Goal: Task Accomplishment & Management: Use online tool/utility

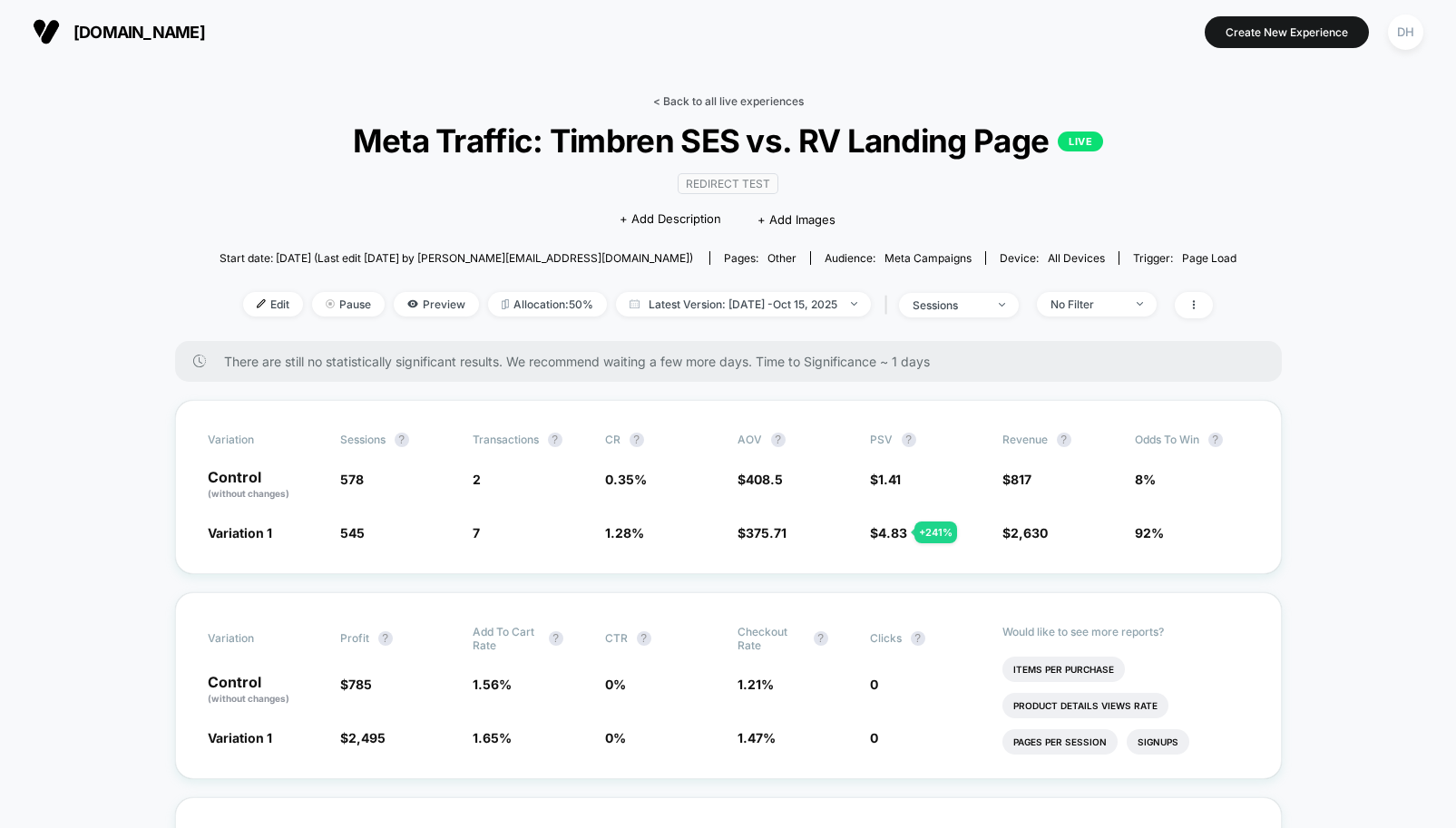
click at [715, 104] on link "< Back to all live experiences" at bounding box center [728, 101] width 150 height 14
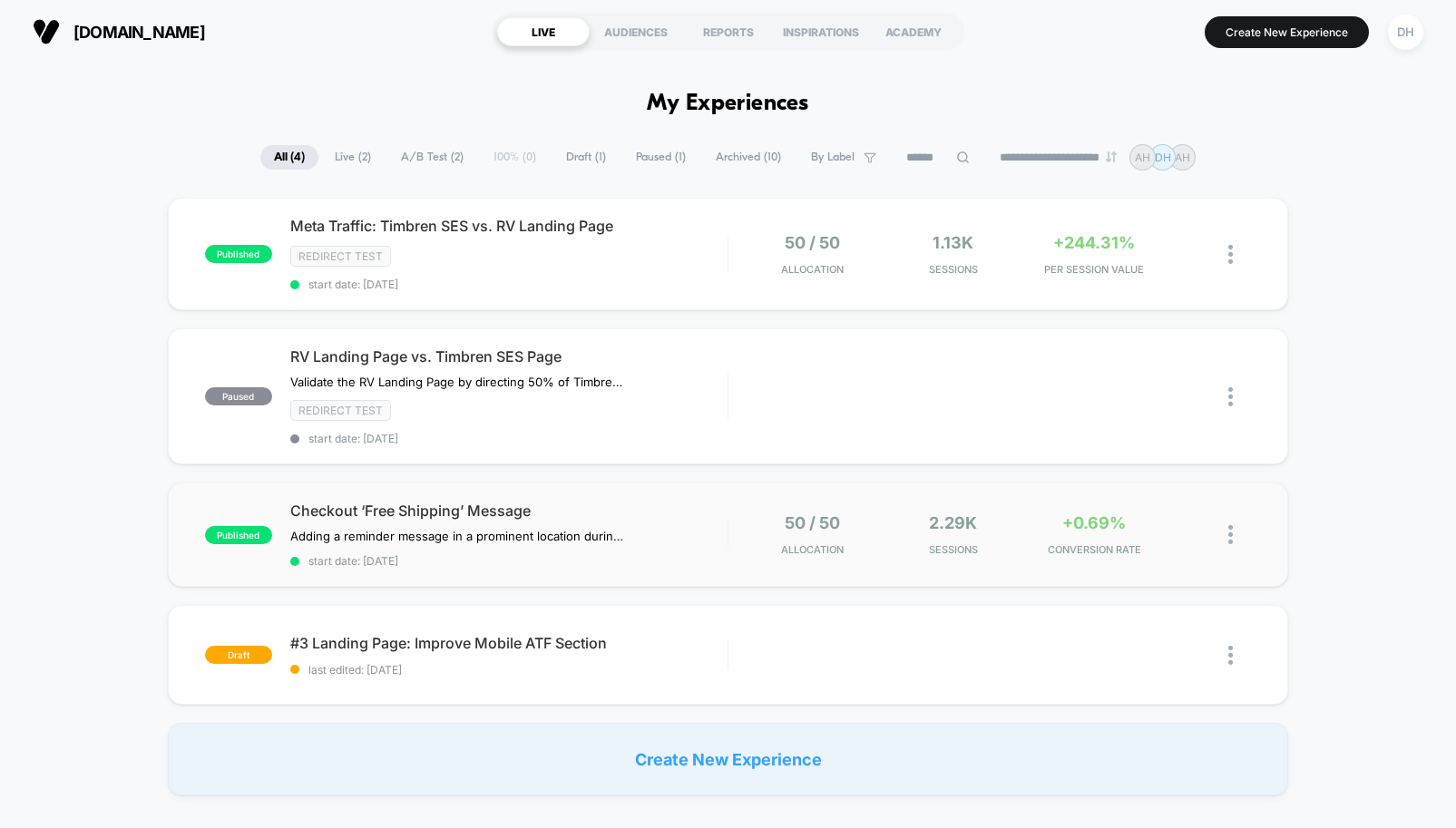
click at [1229, 533] on img at bounding box center [1230, 535] width 5 height 19
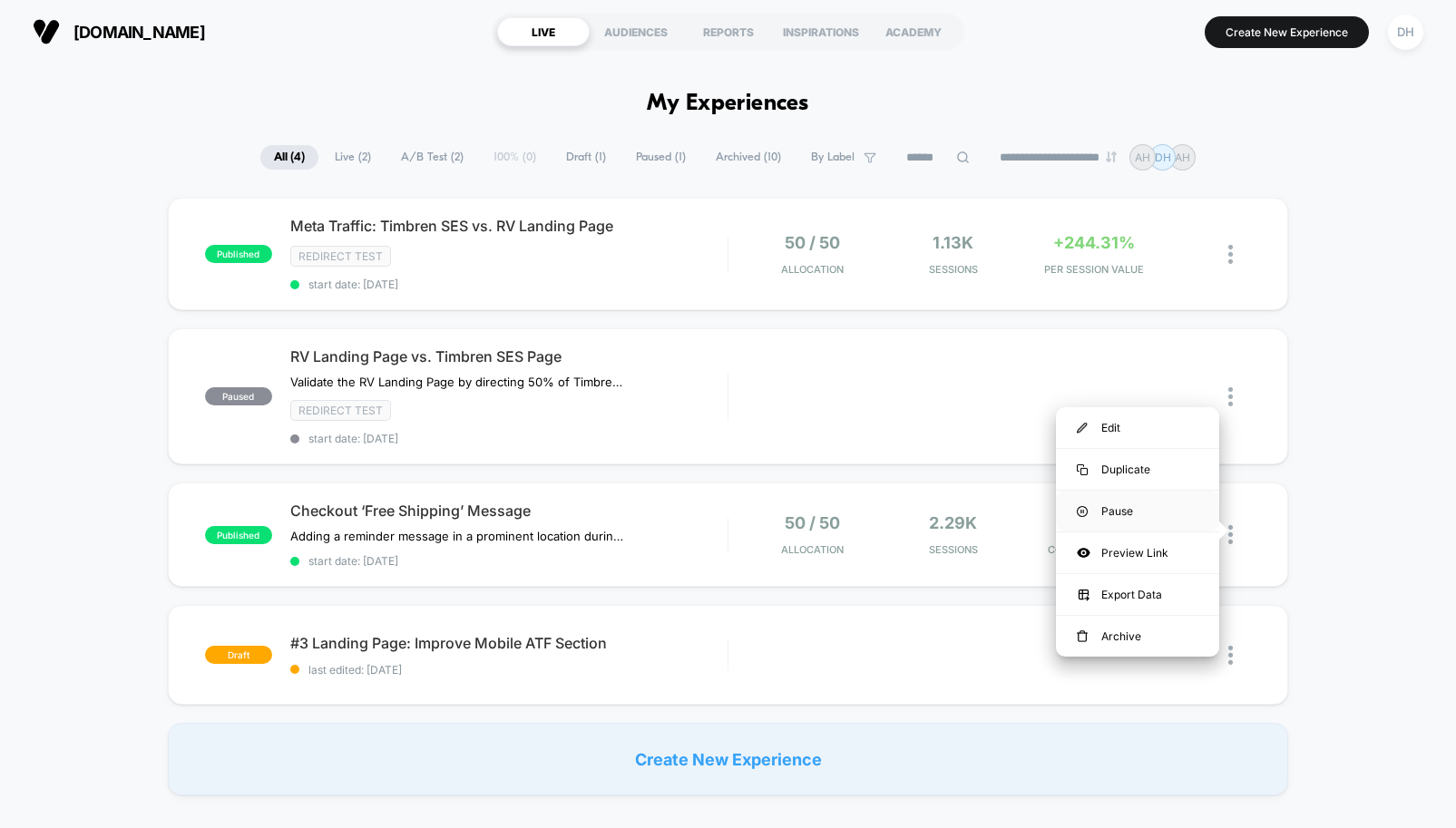
click at [1141, 517] on div "Pause" at bounding box center [1138, 511] width 163 height 40
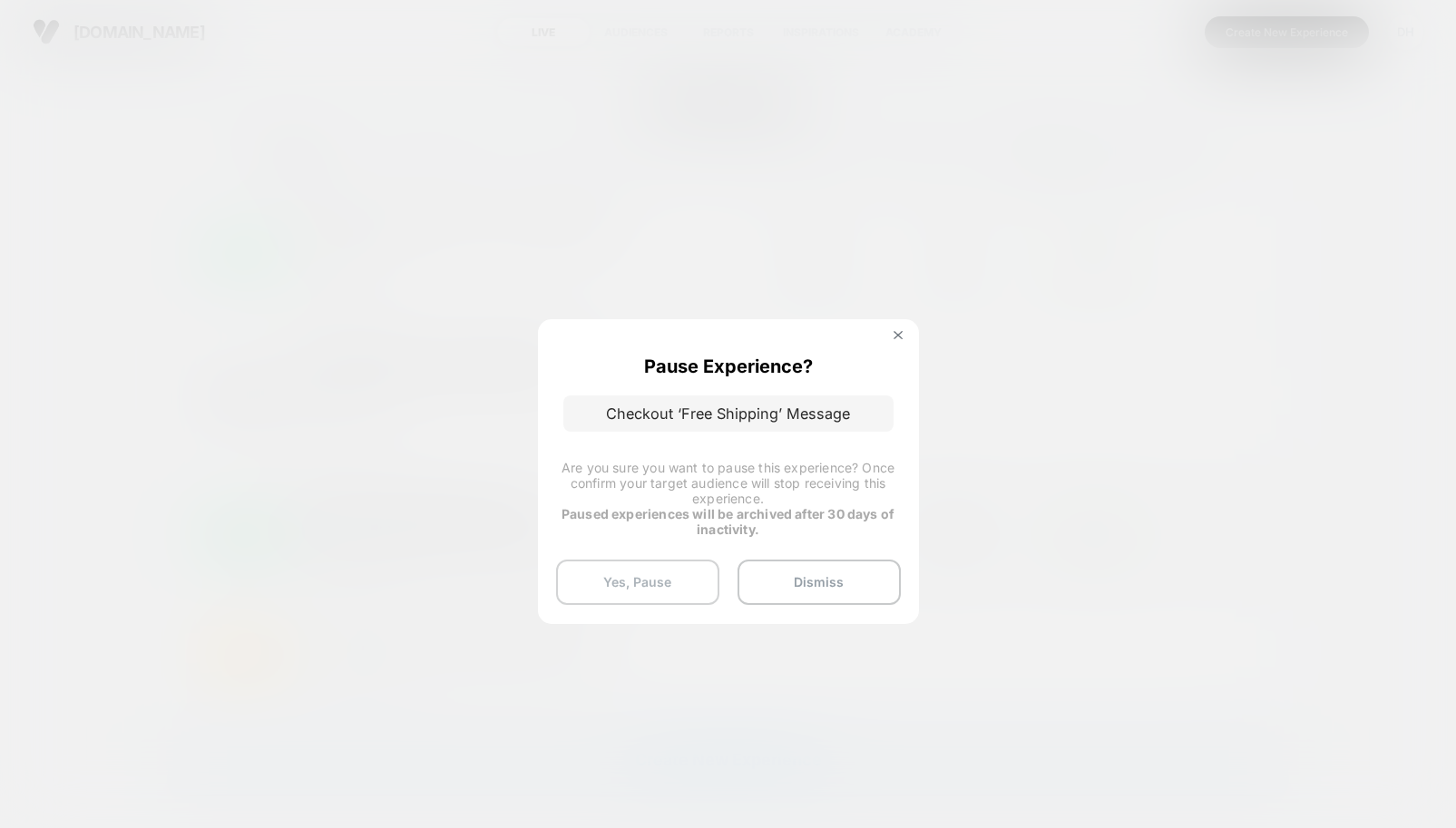
click at [686, 580] on button "Yes, Pause" at bounding box center [638, 581] width 163 height 45
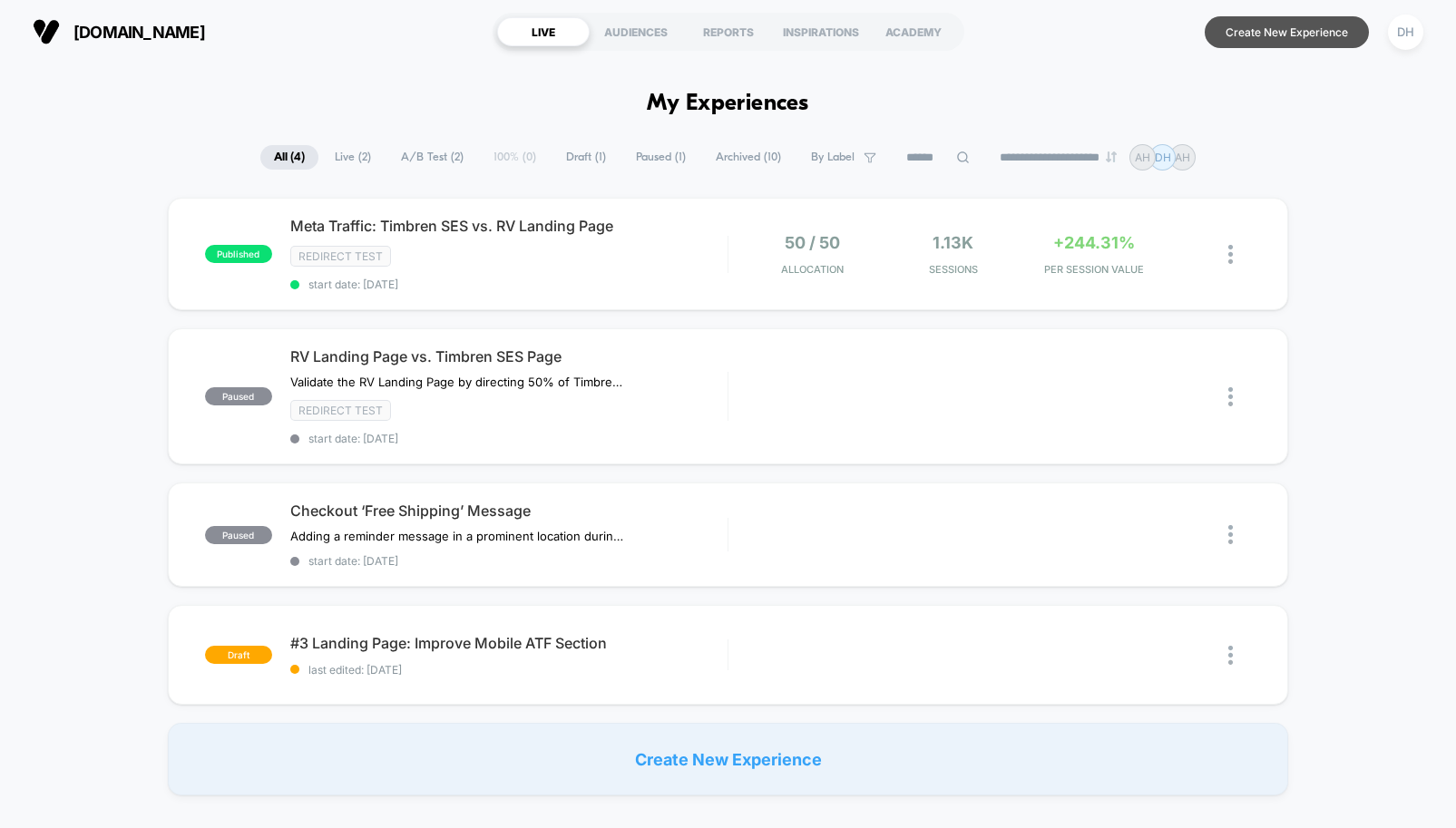
click at [1290, 41] on button "Create New Experience" at bounding box center [1286, 32] width 164 height 32
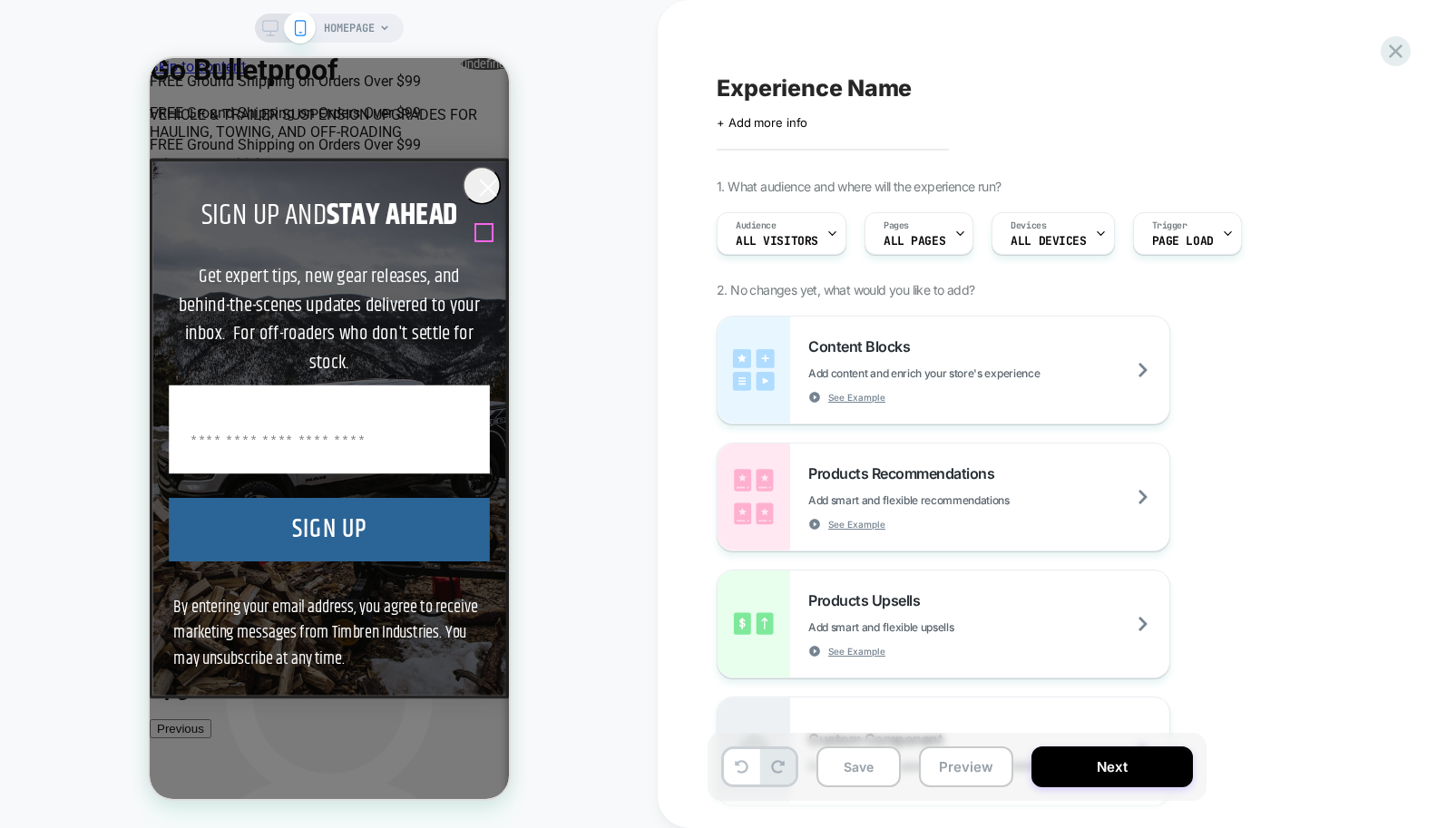
click at [484, 196] on icon "Close dialog" at bounding box center [487, 188] width 16 height 16
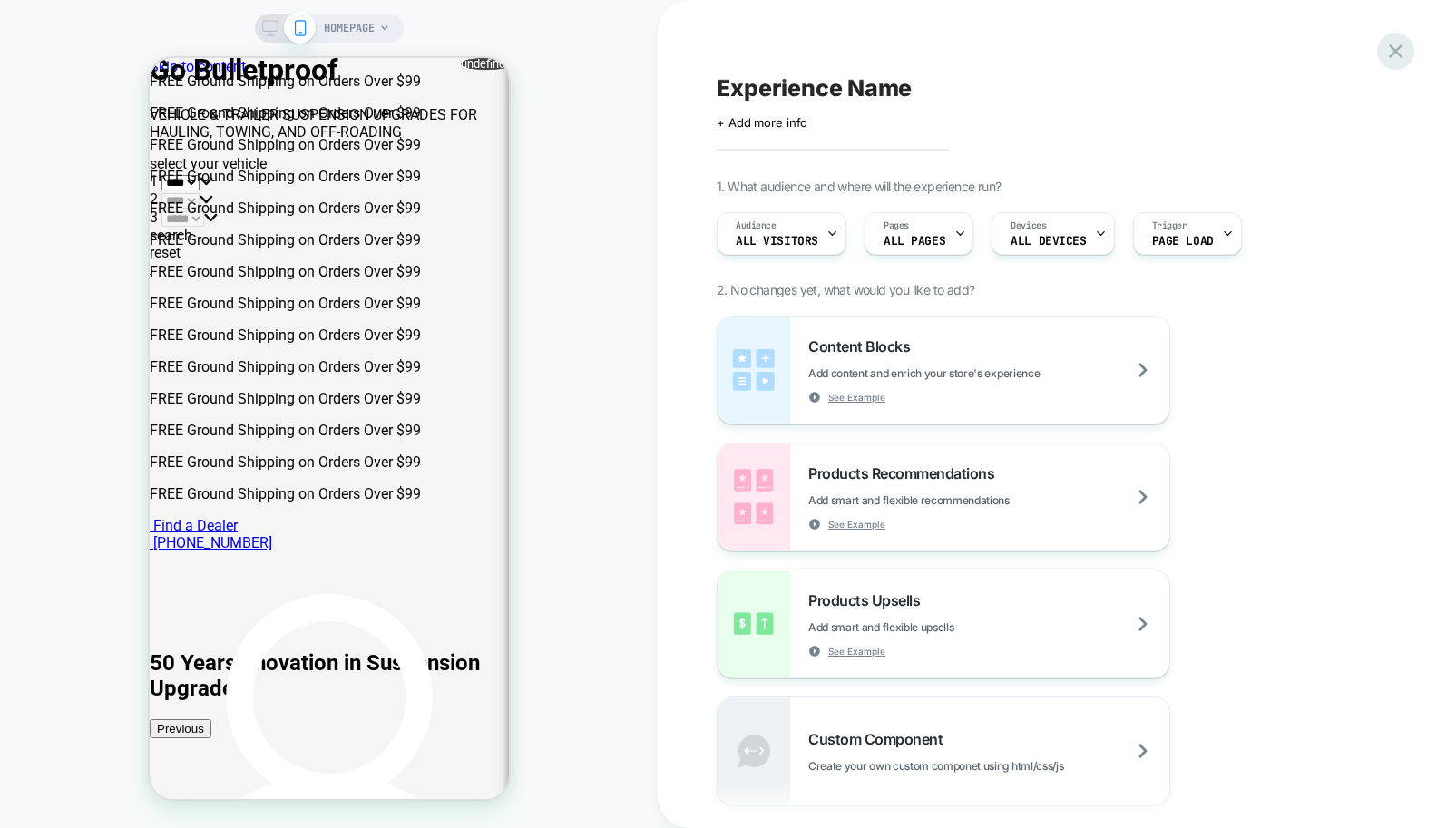
click at [1395, 59] on icon at bounding box center [1395, 51] width 25 height 25
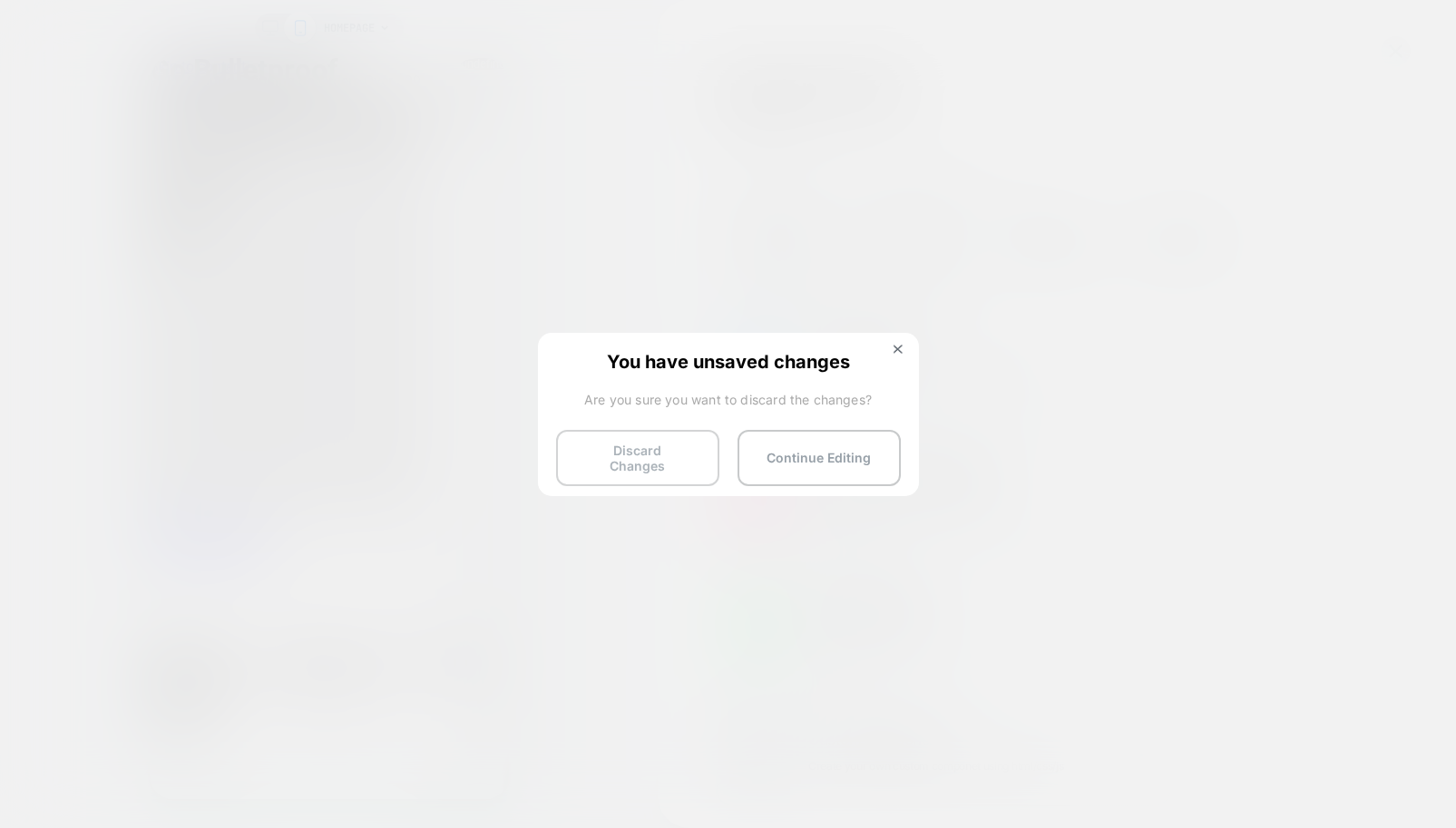
click at [688, 457] on button "Discard Changes" at bounding box center [638, 458] width 163 height 56
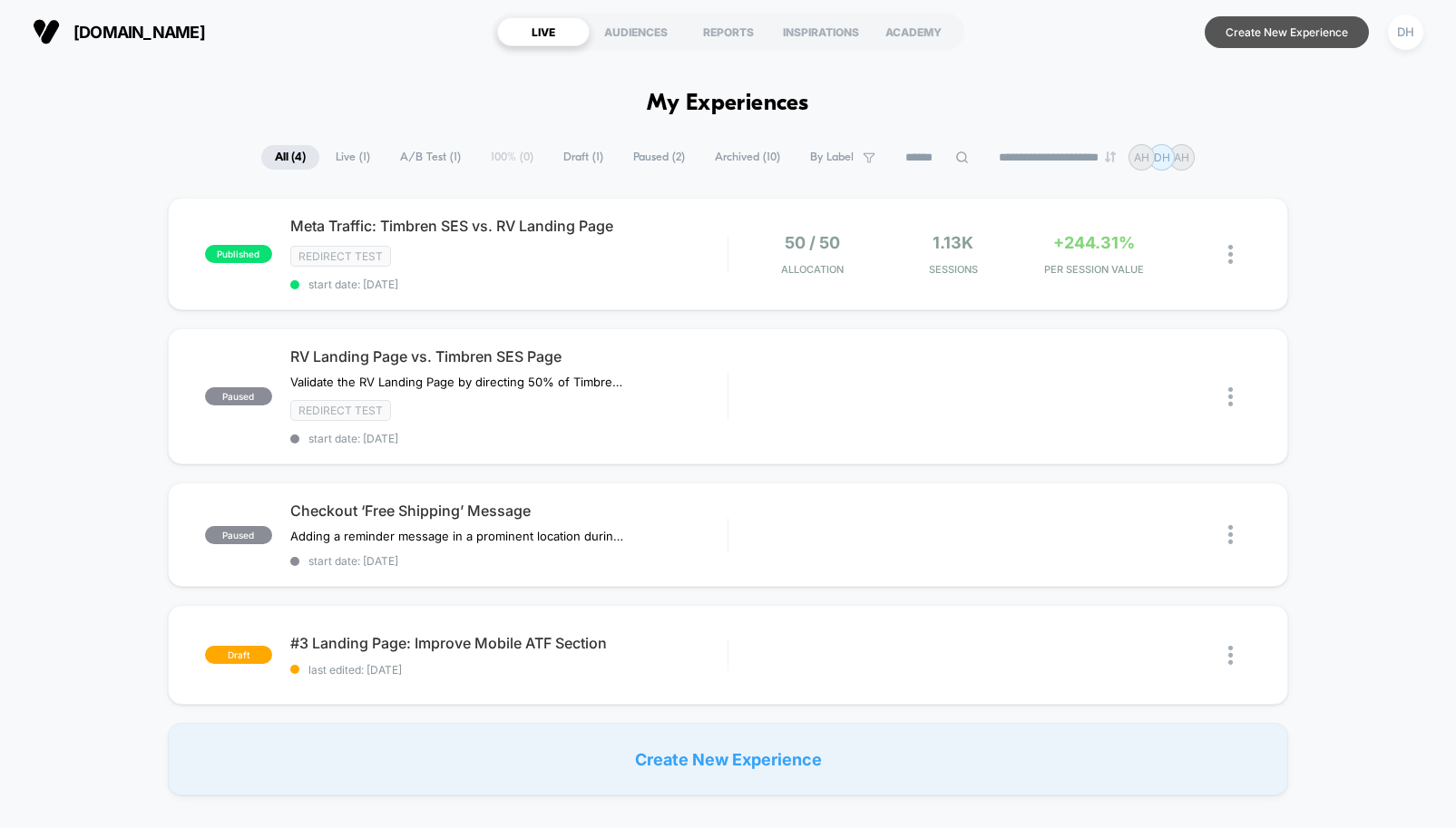
click at [1309, 37] on button "Create New Experience" at bounding box center [1286, 32] width 164 height 32
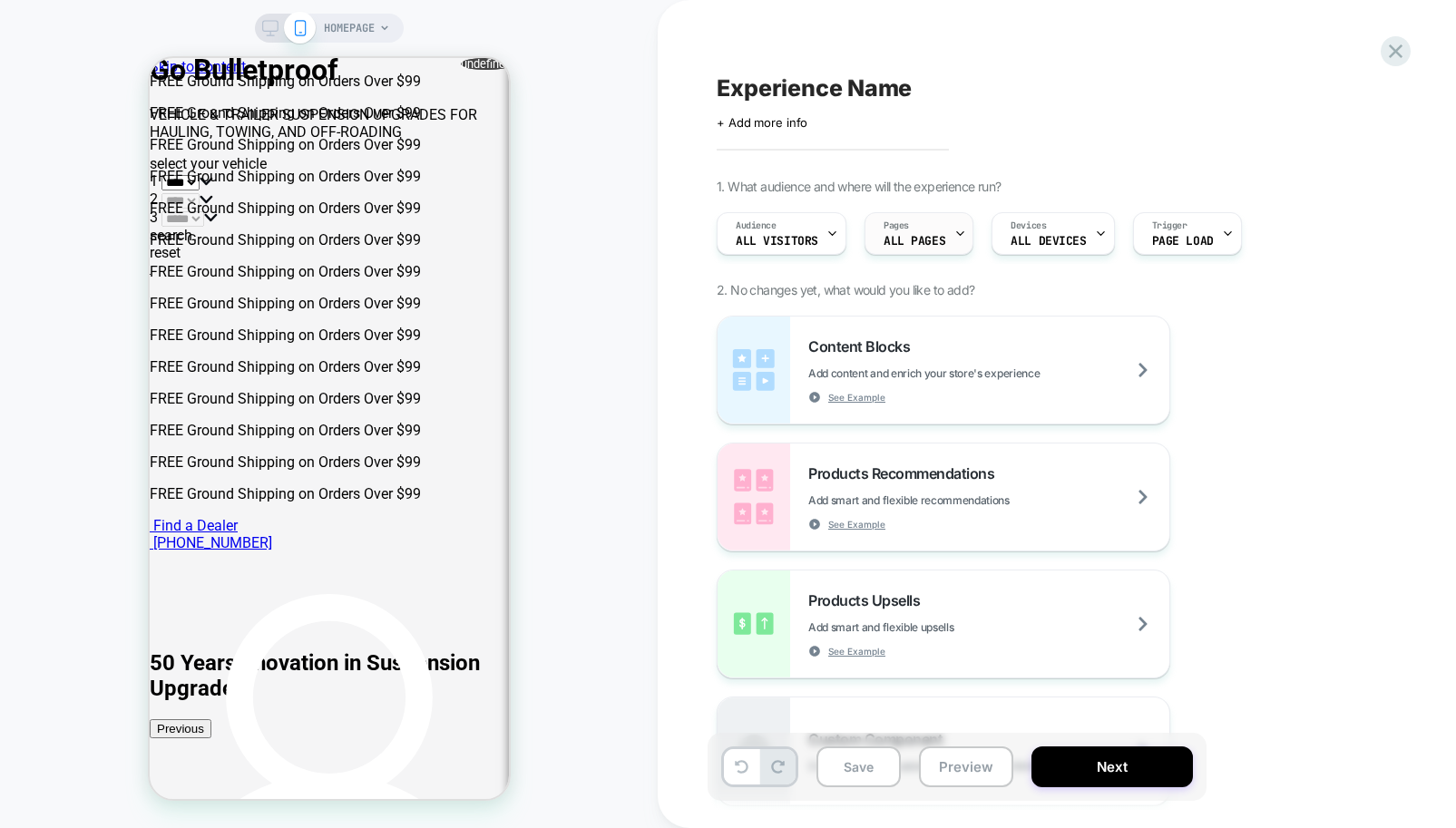
click at [910, 244] on span "ALL PAGES" at bounding box center [914, 241] width 61 height 13
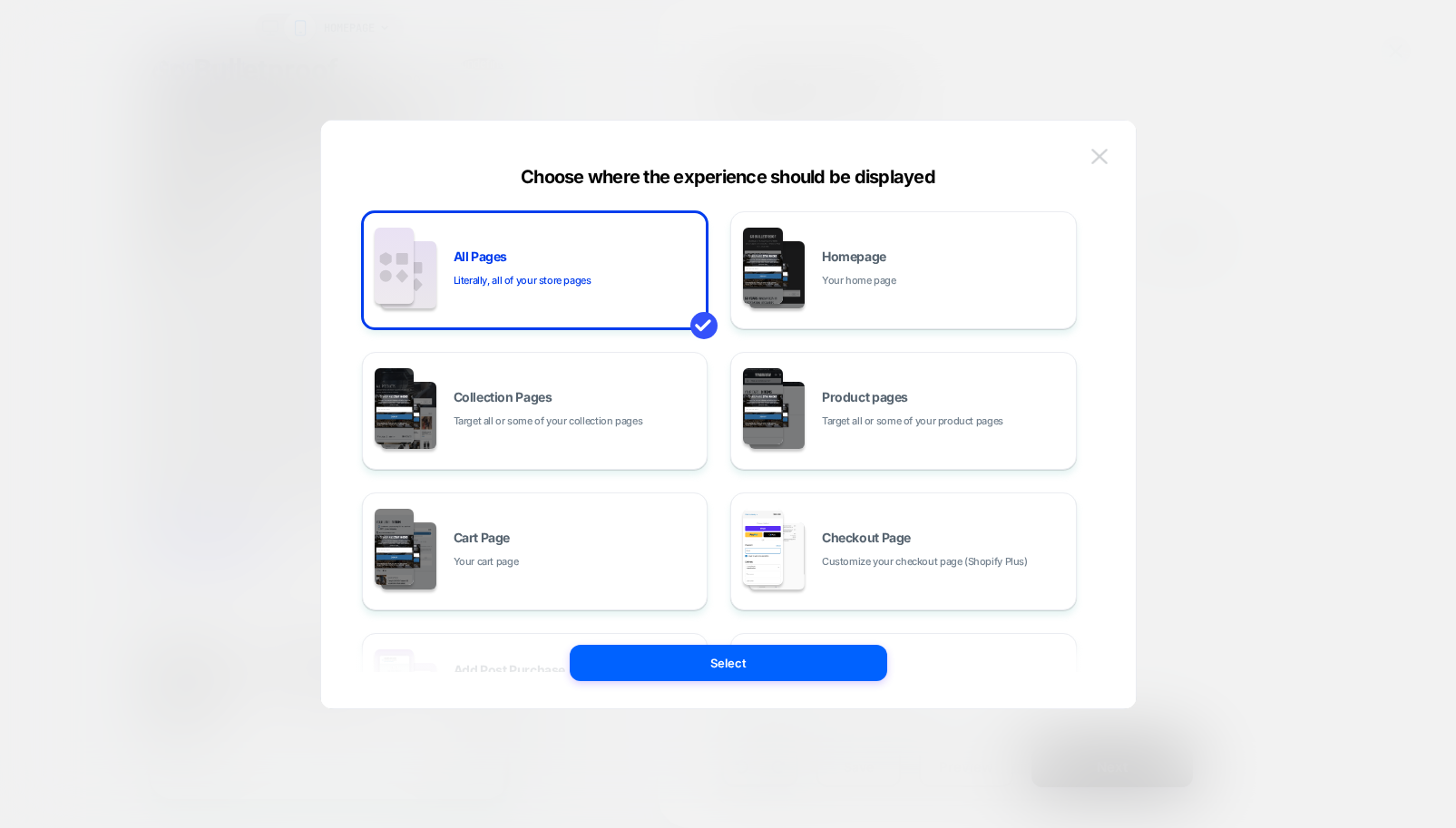
click at [1100, 164] on button at bounding box center [1100, 157] width 28 height 28
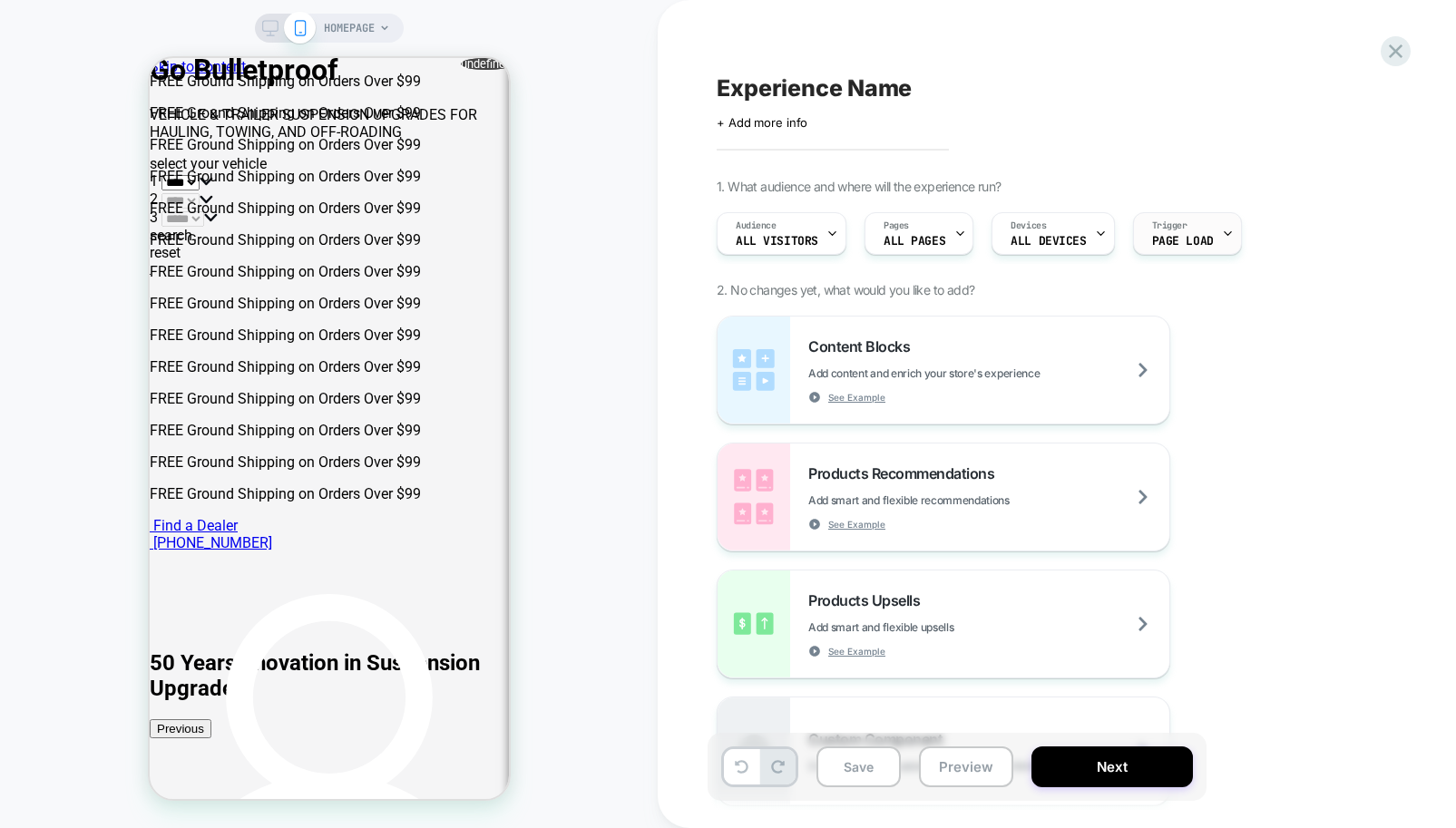
click at [1174, 248] on div "Trigger Page Load" at bounding box center [1183, 233] width 98 height 40
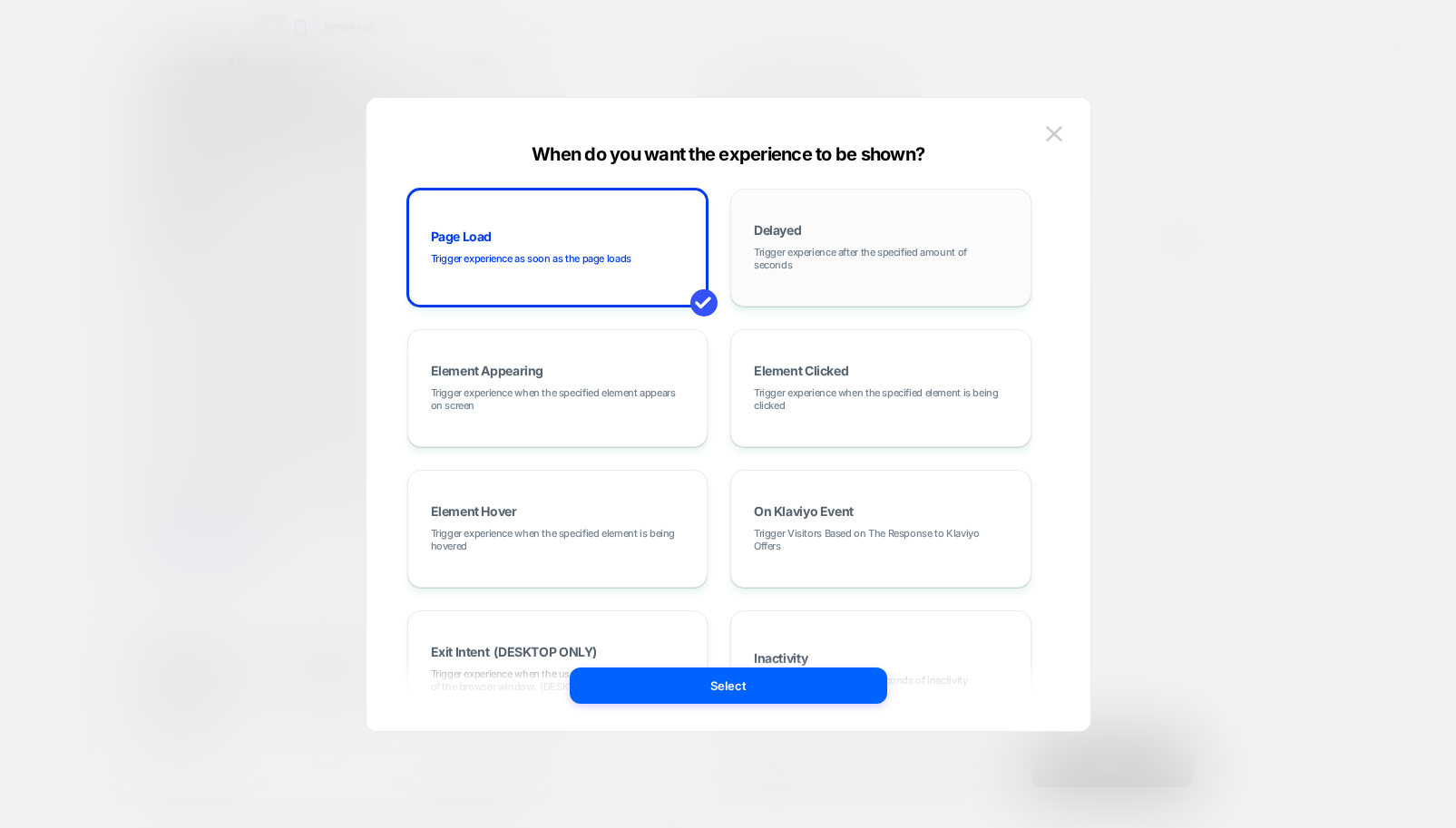
scroll to position [228, 0]
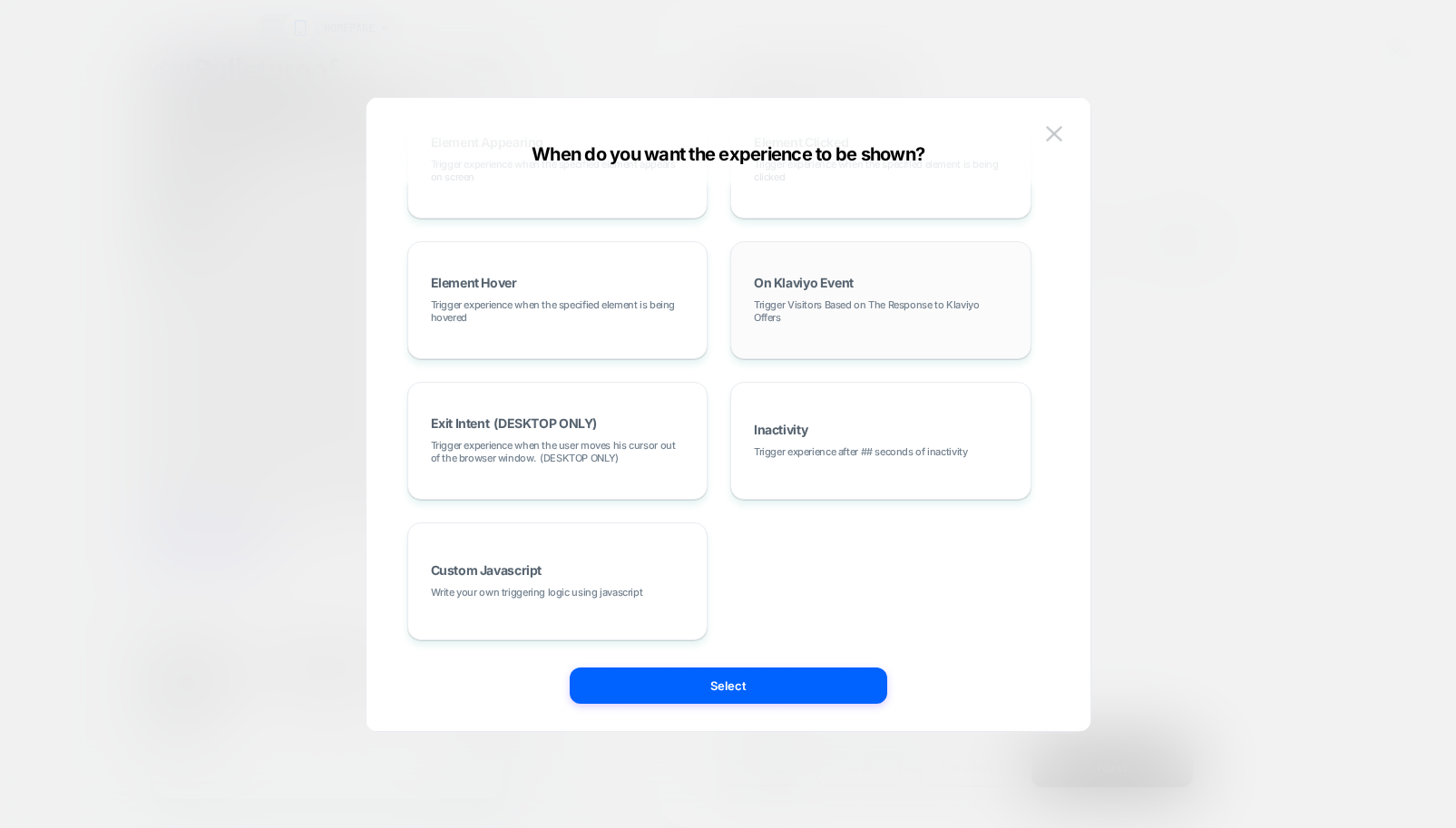
click at [783, 258] on div "On Klaviyo Event Trigger Visitors Based on The Response to Klaviyo Offers" at bounding box center [881, 300] width 282 height 98
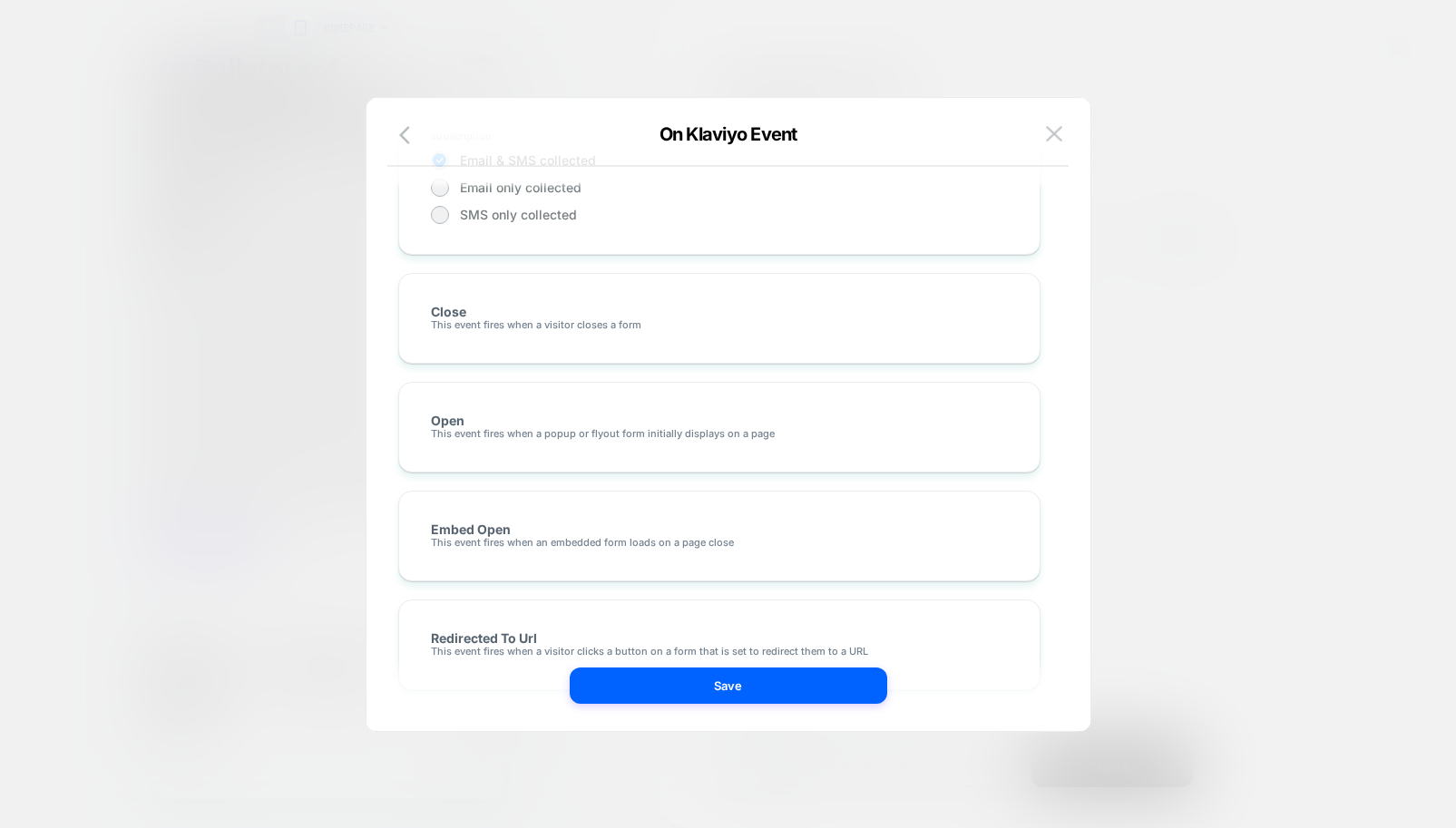
scroll to position [0, 0]
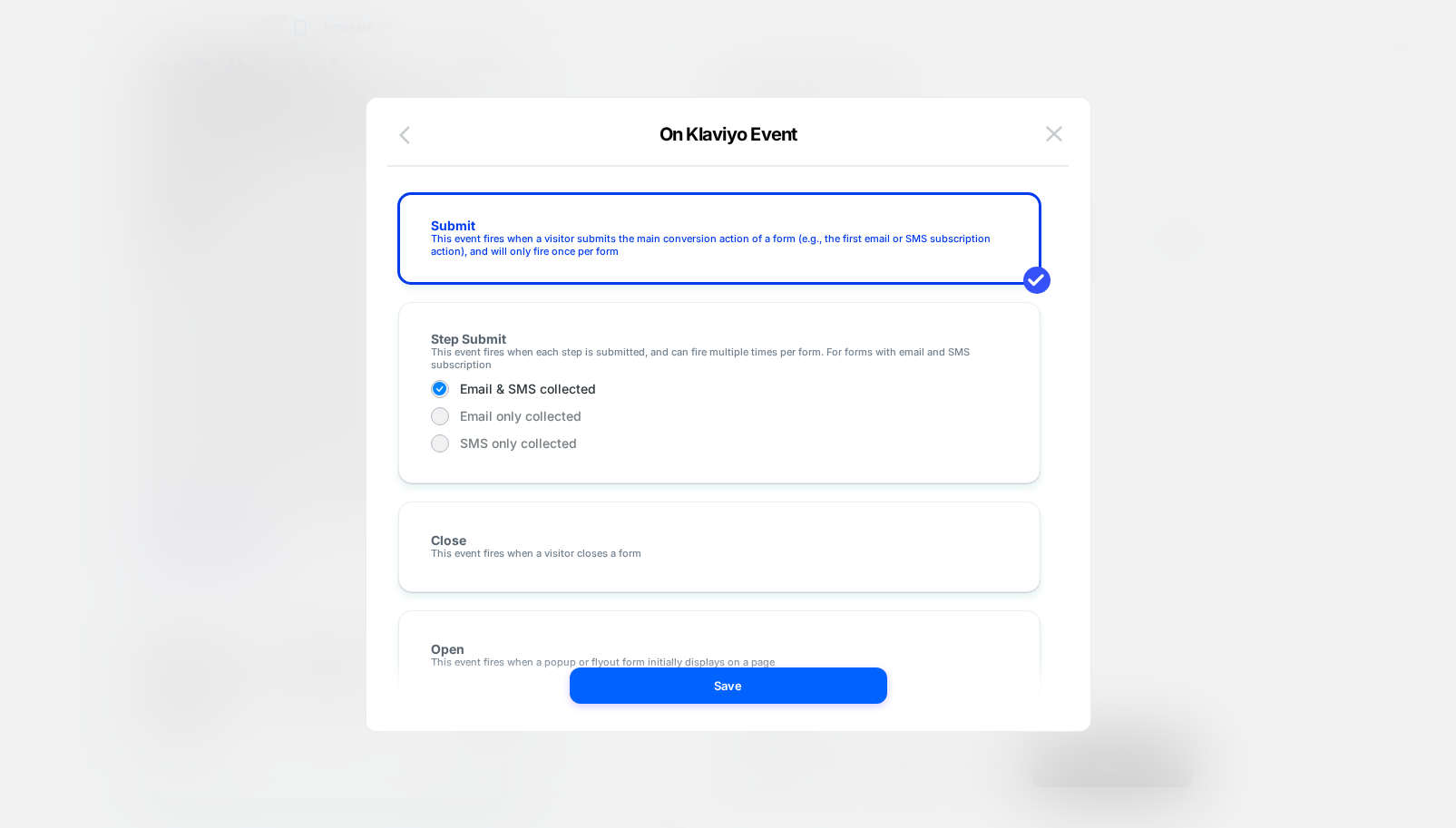
click at [404, 138] on icon "button" at bounding box center [405, 135] width 11 height 18
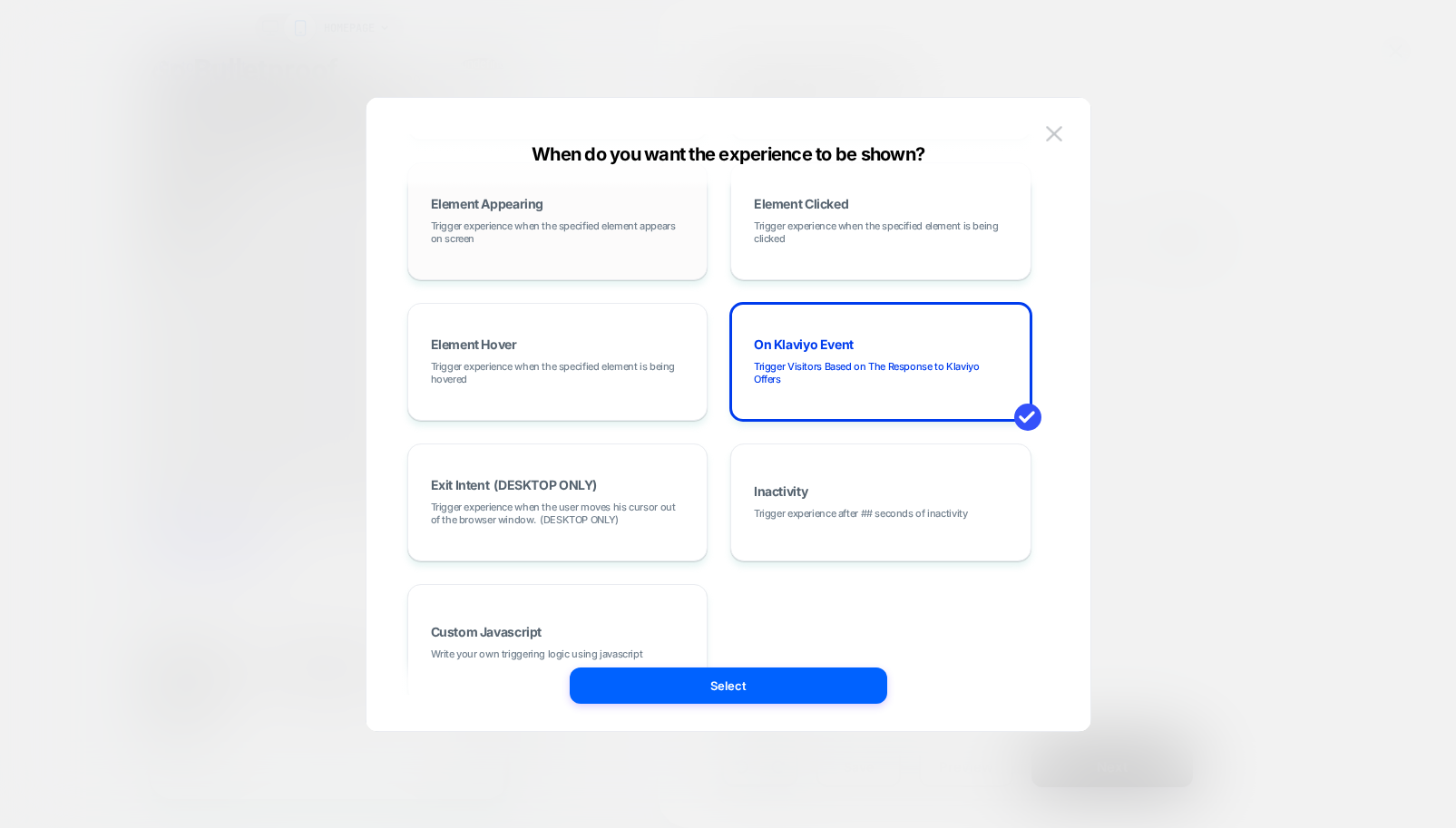
scroll to position [228, 0]
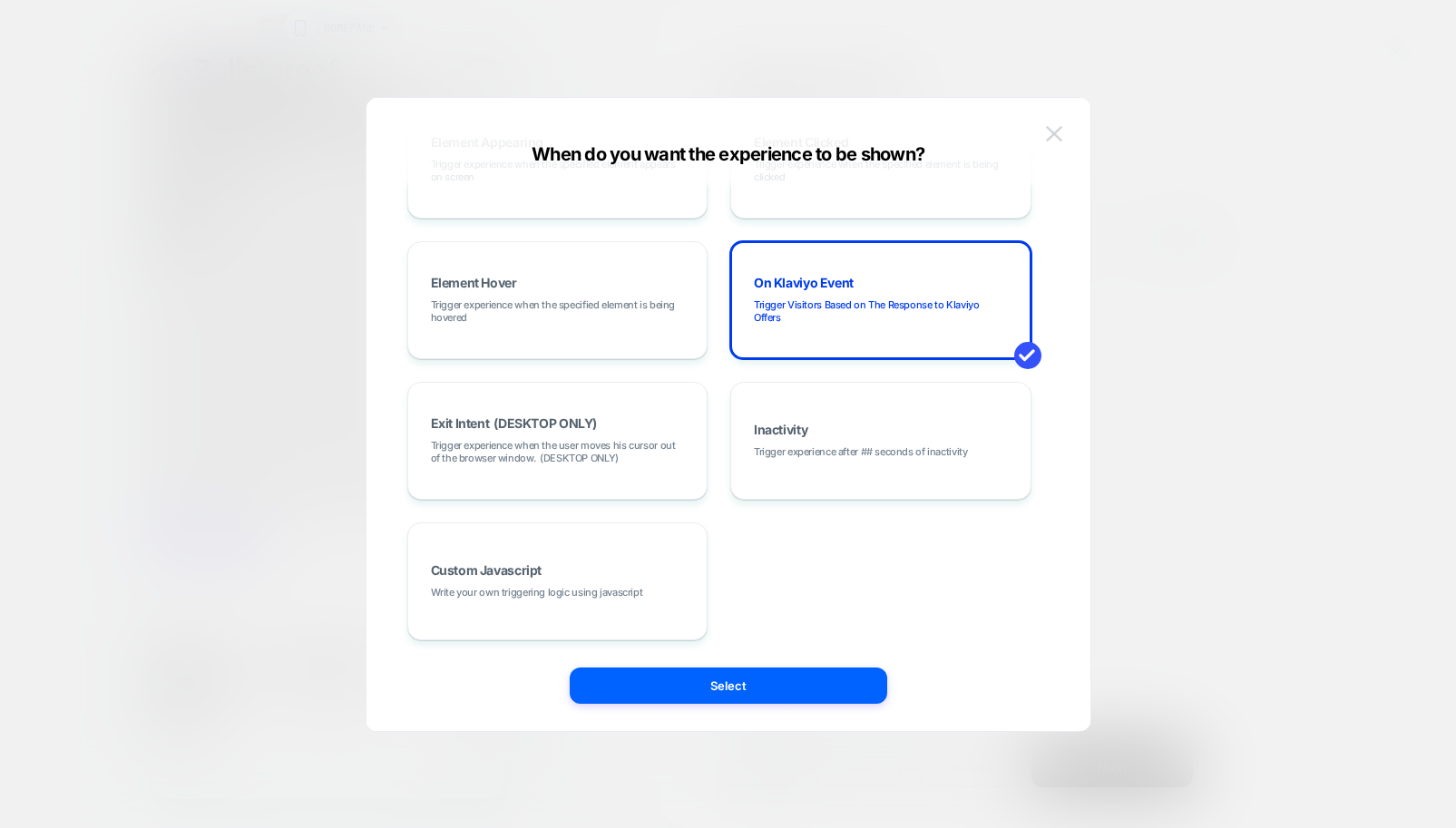
click at [1049, 133] on img at bounding box center [1054, 133] width 17 height 16
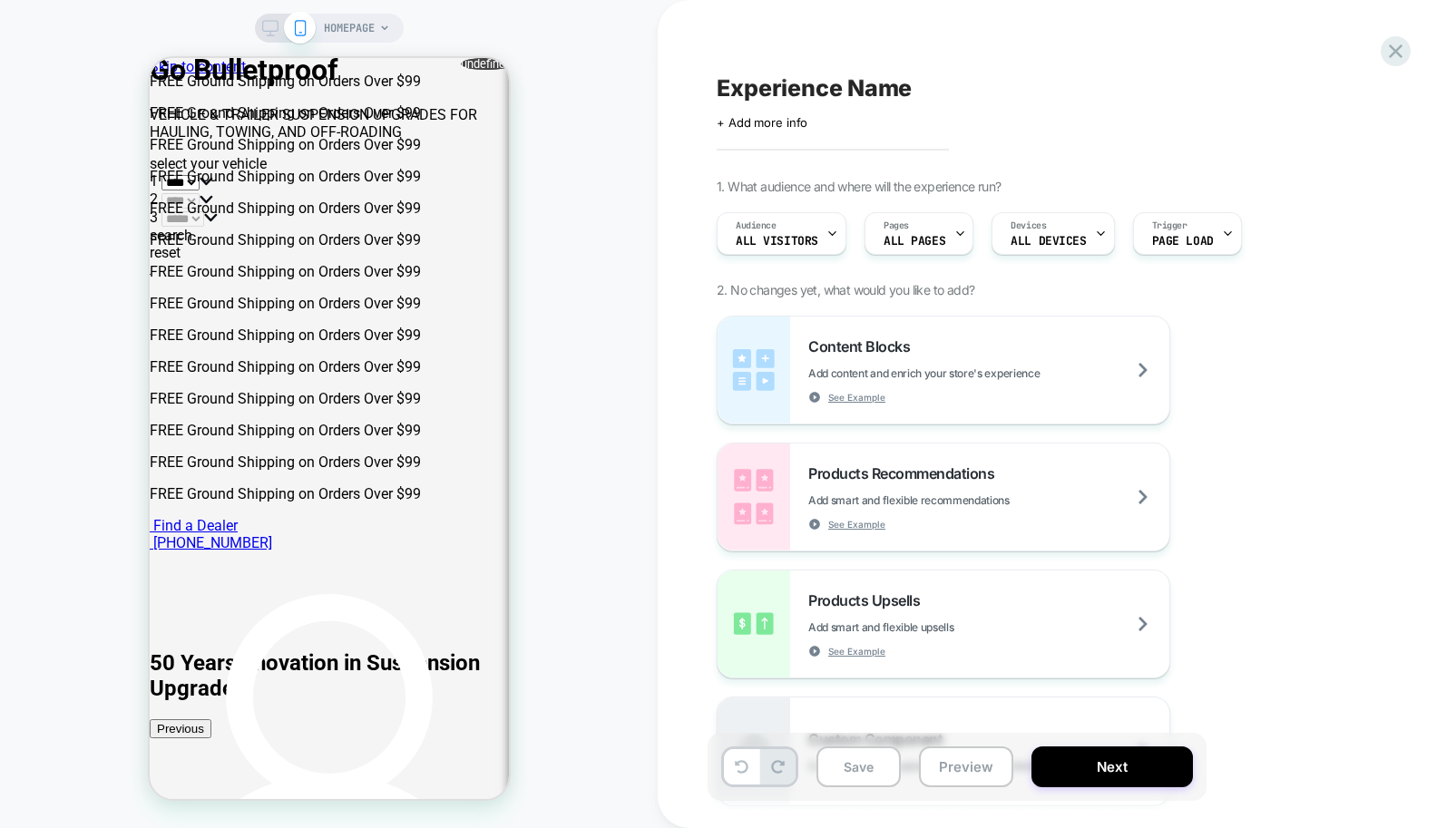
click at [278, 30] on div at bounding box center [285, 28] width 46 height 17
click at [269, 30] on icon at bounding box center [271, 28] width 17 height 17
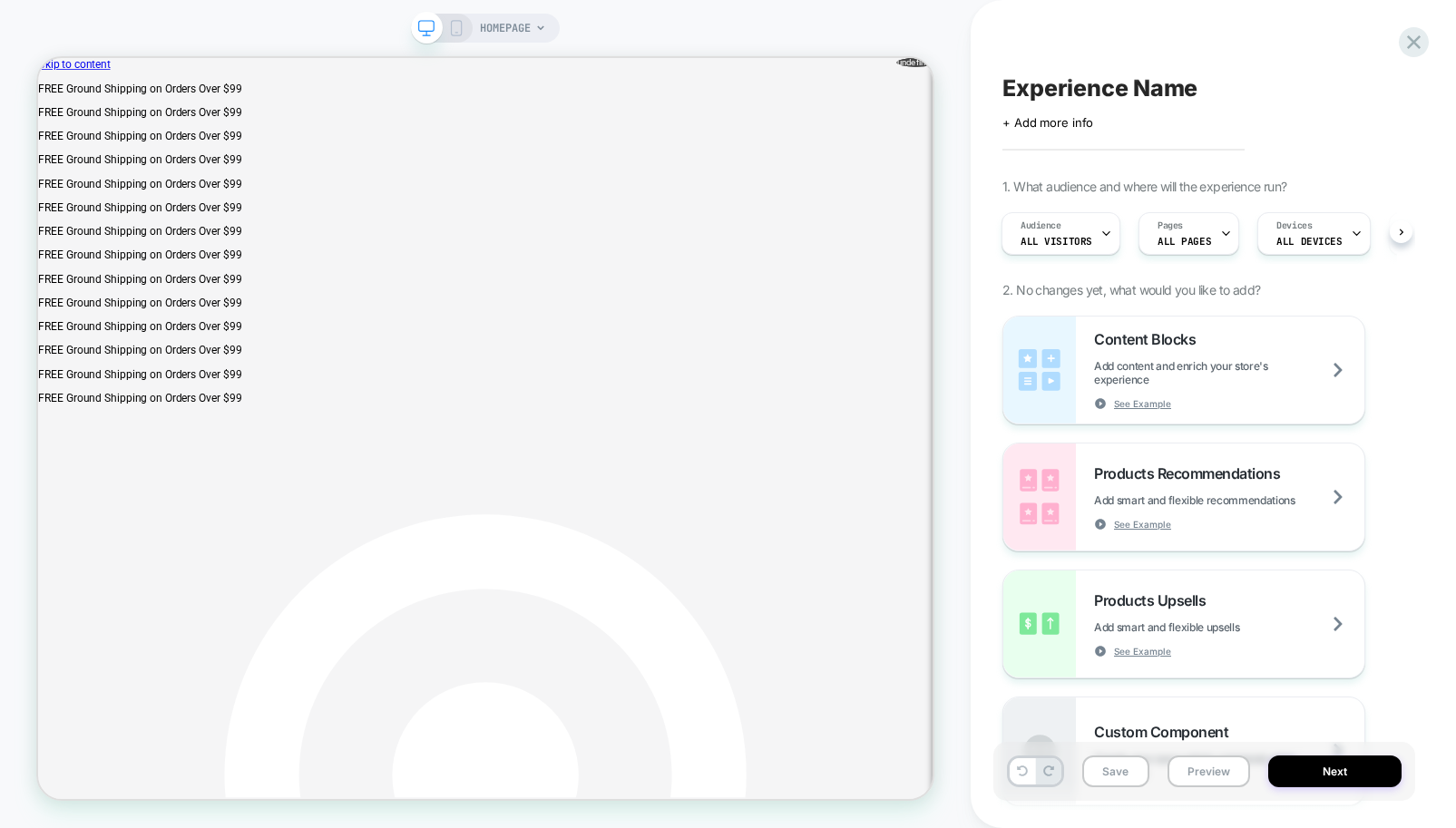
click at [450, 33] on icon at bounding box center [457, 28] width 17 height 17
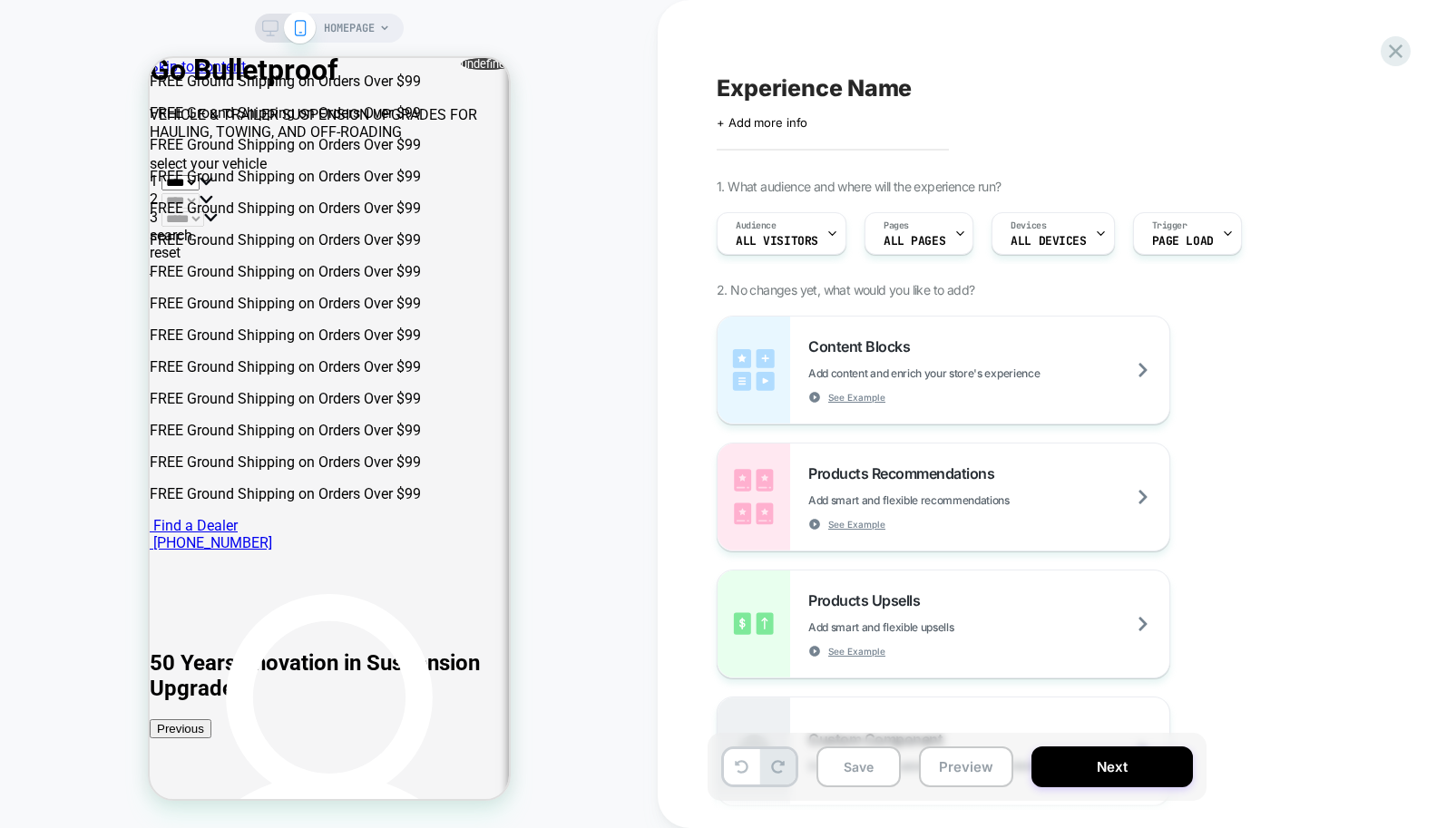
click at [269, 25] on icon at bounding box center [271, 28] width 17 height 17
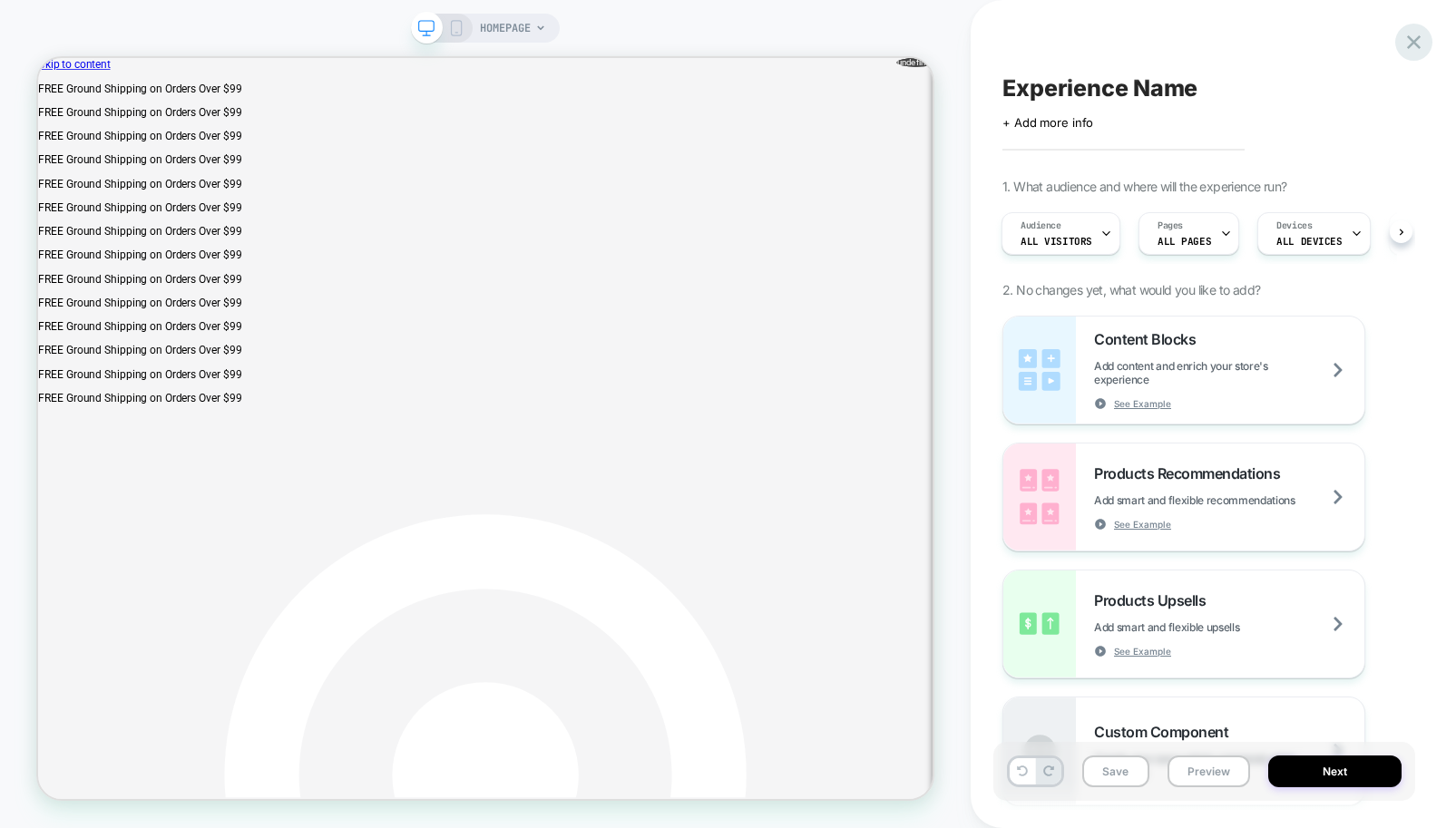
click at [1417, 37] on icon at bounding box center [1414, 42] width 25 height 25
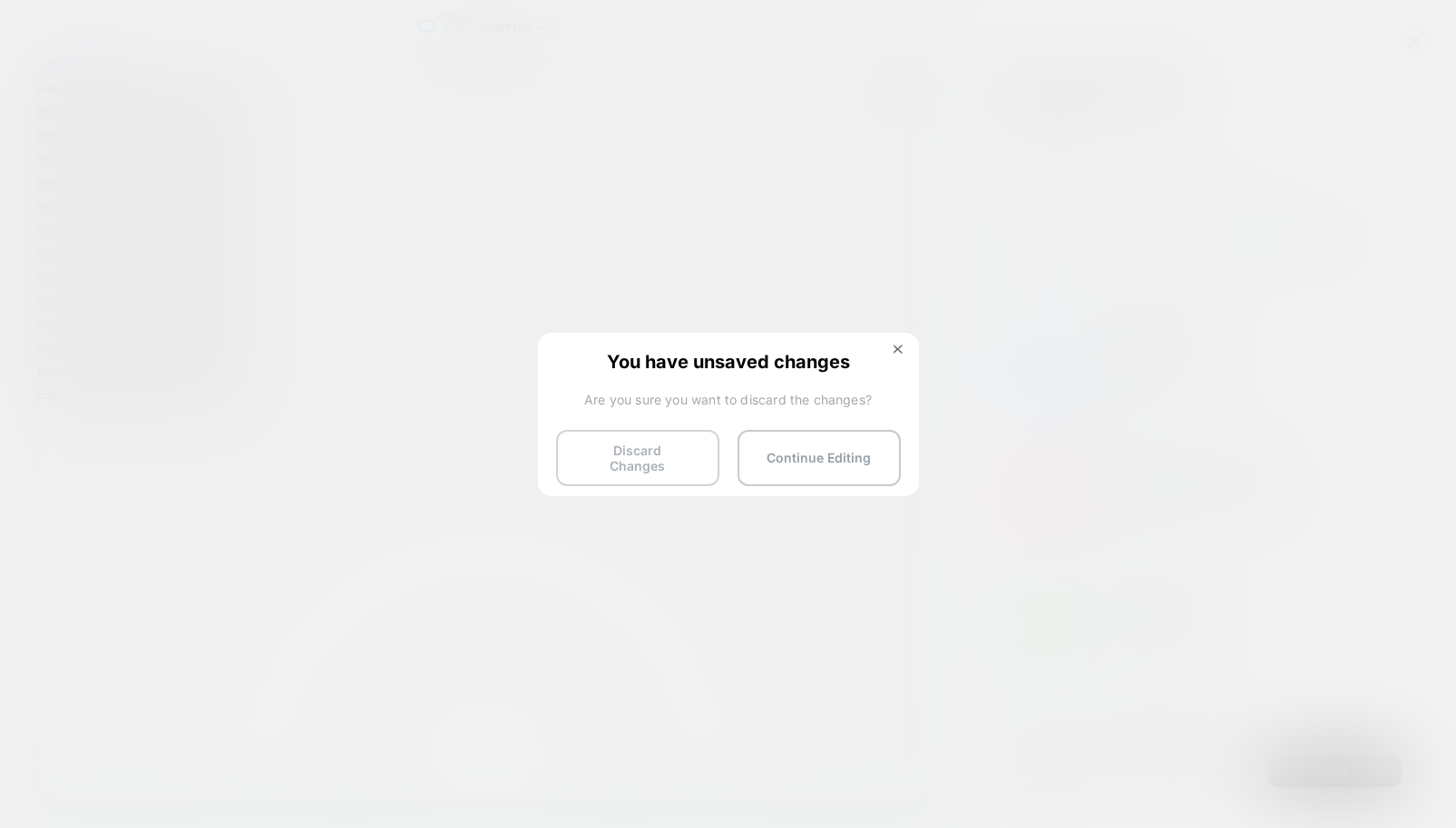
click at [582, 437] on button "Discard Changes" at bounding box center [638, 458] width 163 height 56
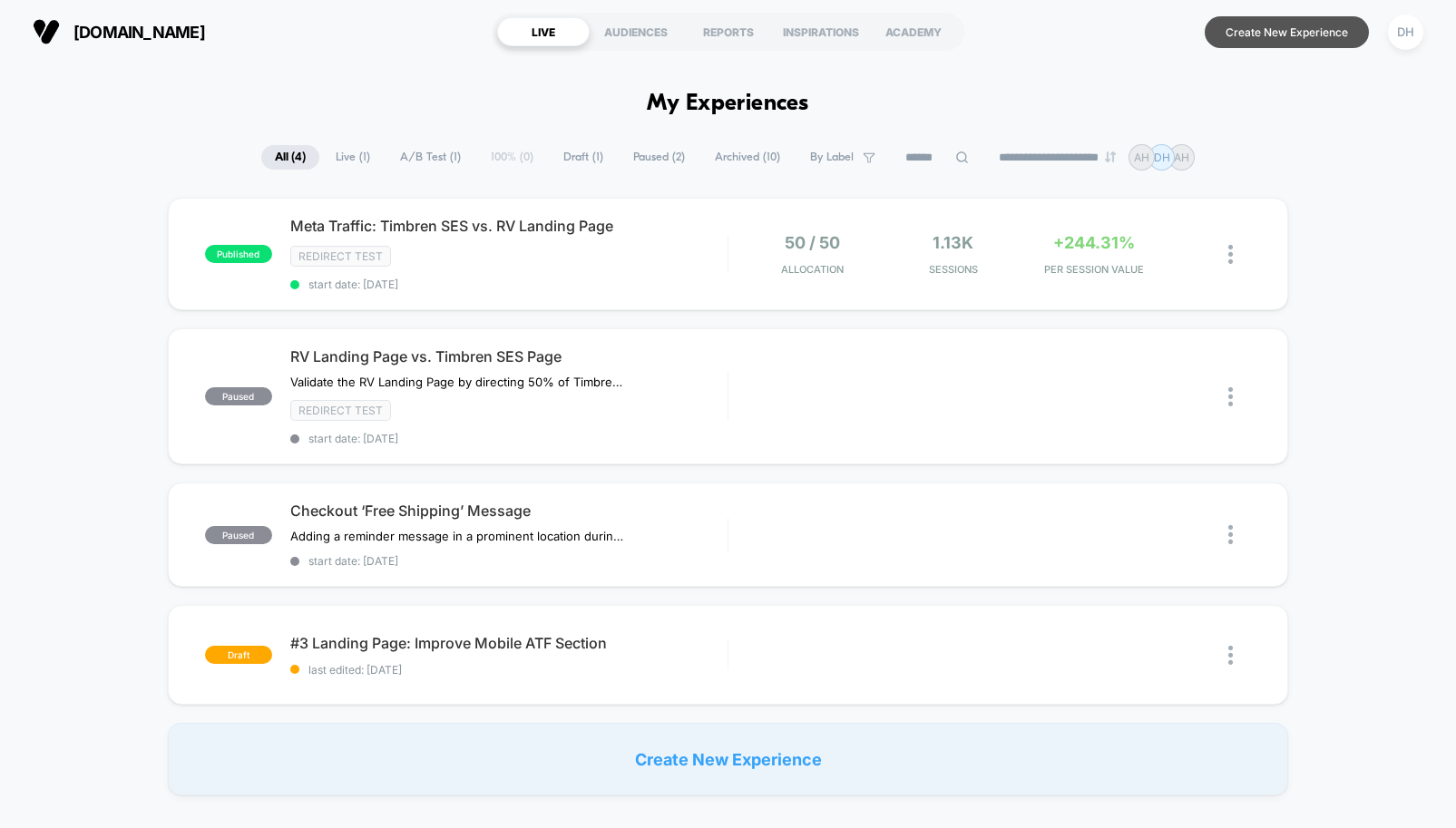
click at [1244, 27] on button "Create New Experience" at bounding box center [1286, 32] width 164 height 32
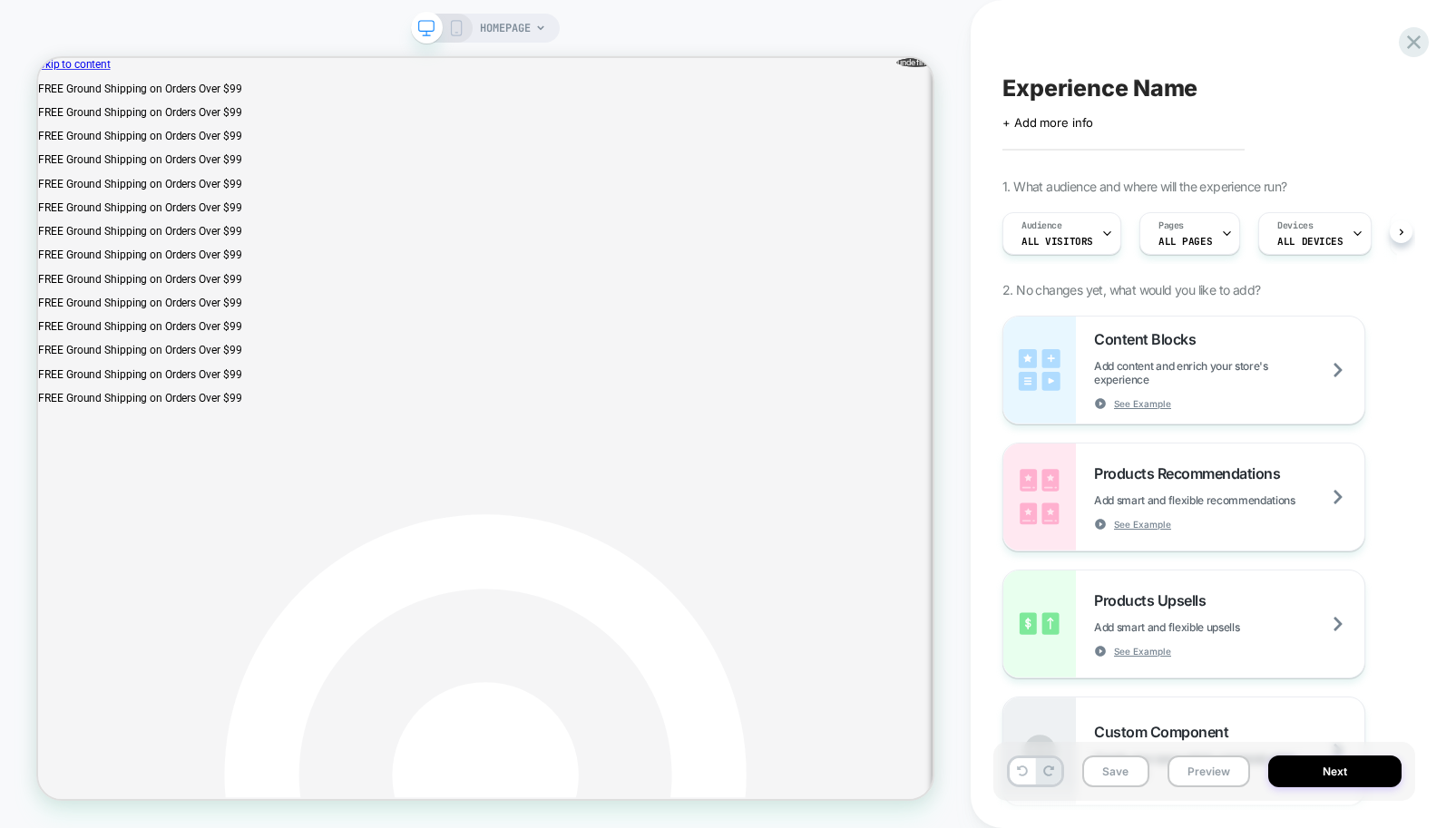
scroll to position [0, 1]
click at [453, 28] on icon at bounding box center [457, 28] width 17 height 17
